Goal: Ask a question

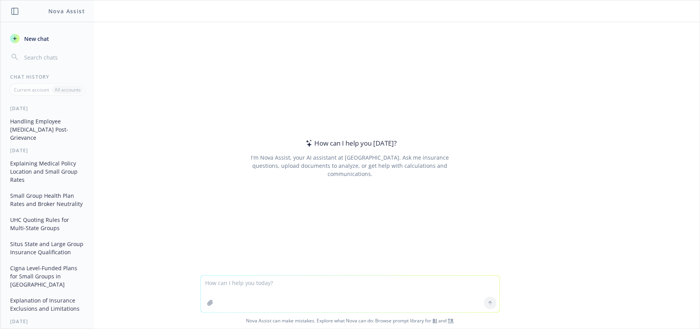
click at [259, 292] on textarea at bounding box center [350, 294] width 299 height 37
type textarea "what are costs for COBRA"
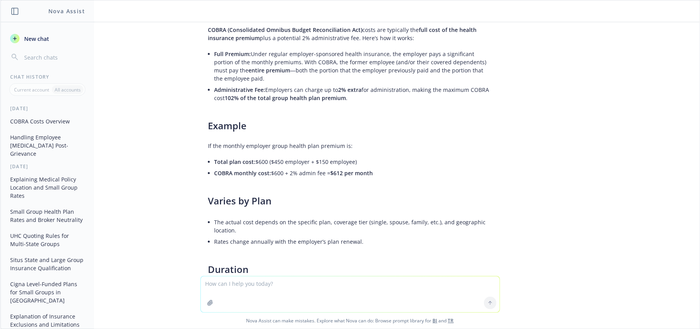
scroll to position [28, 0]
click at [239, 281] on textarea at bounding box center [350, 295] width 299 height 36
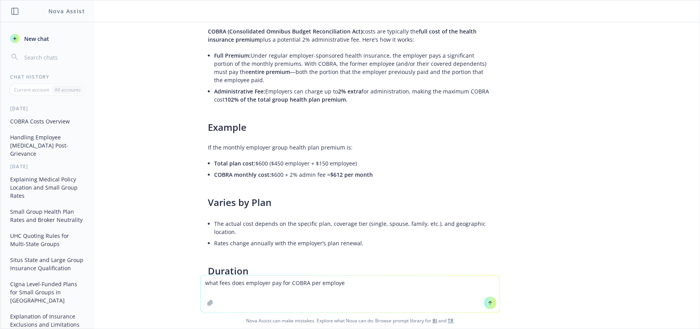
type textarea "what fees does employer pay for COBRA per employee"
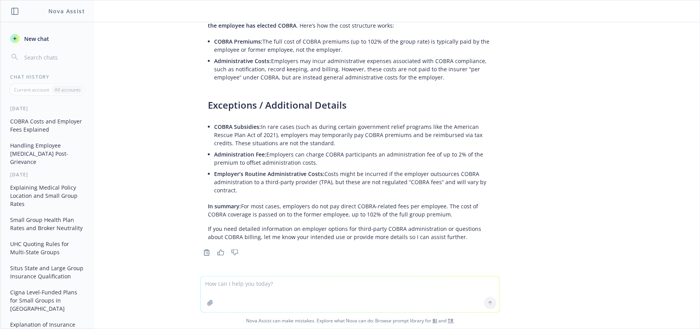
scroll to position [473, 0]
click at [220, 287] on textarea at bounding box center [350, 295] width 299 height 36
paste textarea "COBRA Administration Program-covered administration through Navia or COBRA vend…"
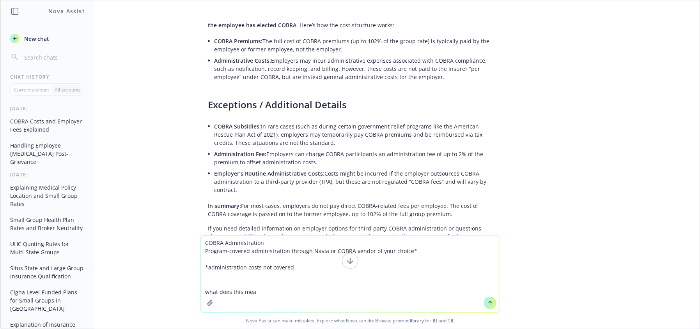
type textarea "COBRA Administration Program-covered administration through Navia or COBRA vend…"
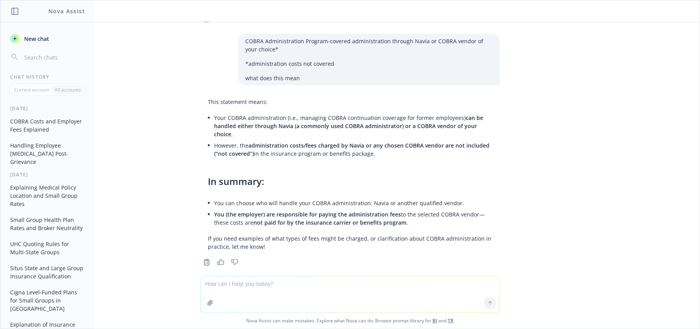
scroll to position [716, 0]
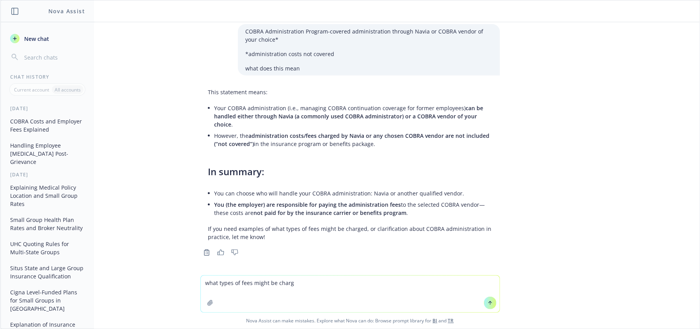
type textarea "what types of fees might be charge"
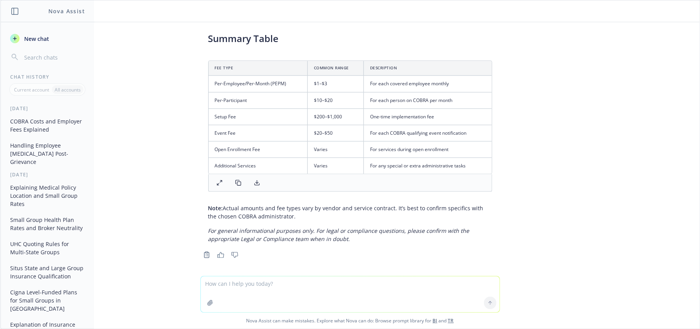
scroll to position [1209, 0]
click at [304, 300] on textarea at bounding box center [350, 295] width 299 height 36
click at [237, 295] on textarea at bounding box center [350, 295] width 299 height 36
